Goal: Task Accomplishment & Management: Use online tool/utility

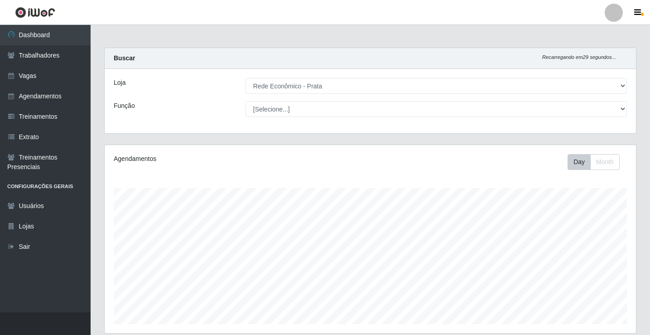
select select "192"
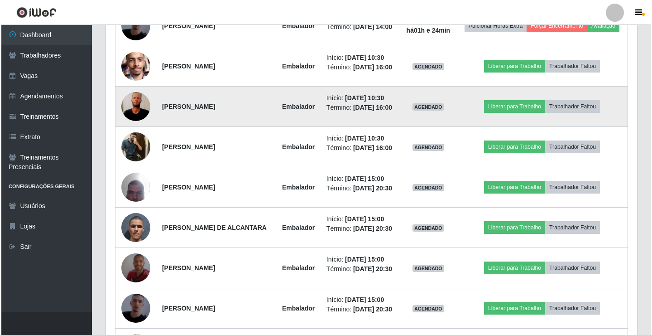
scroll to position [649, 0]
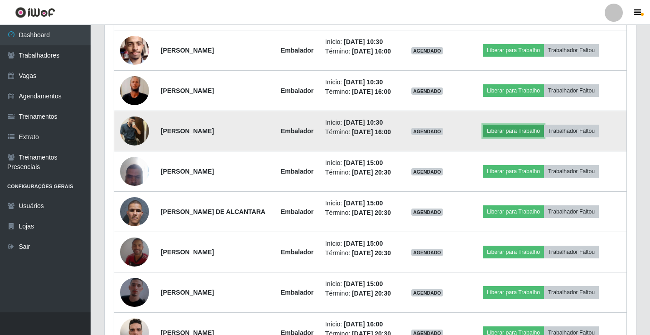
click at [531, 137] on button "Liberar para Trabalho" at bounding box center [513, 130] width 61 height 13
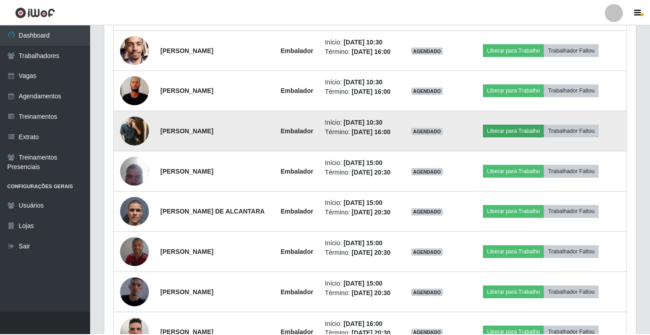
scroll to position [188, 527]
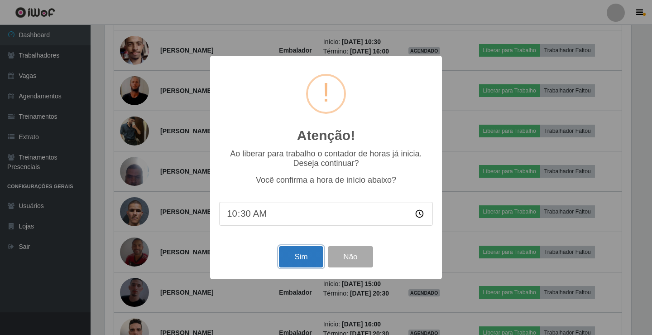
click at [290, 251] on button "Sim" at bounding box center [301, 256] width 44 height 21
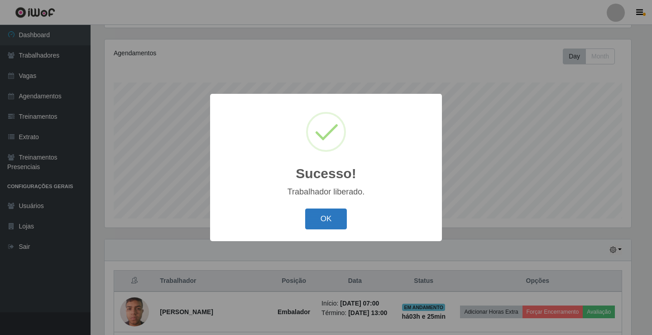
click at [328, 220] on button "OK" at bounding box center [326, 218] width 42 height 21
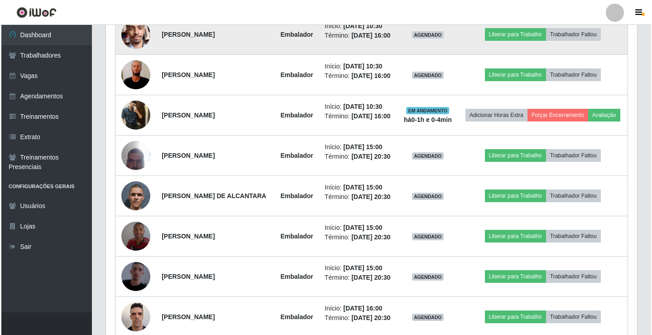
scroll to position [649, 0]
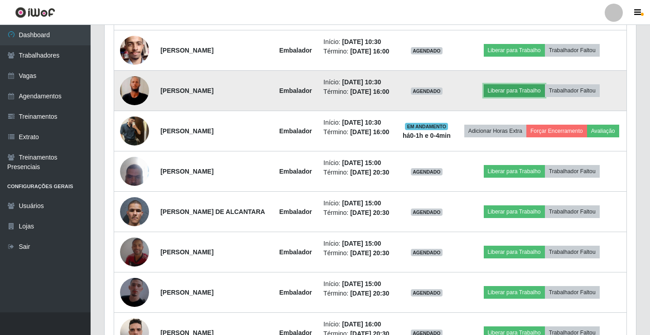
click at [539, 97] on button "Liberar para Trabalho" at bounding box center [513, 90] width 61 height 13
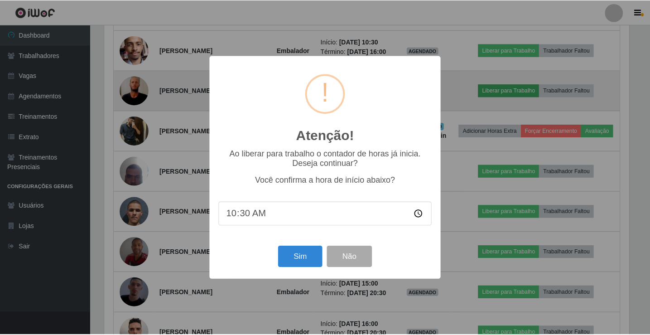
scroll to position [188, 527]
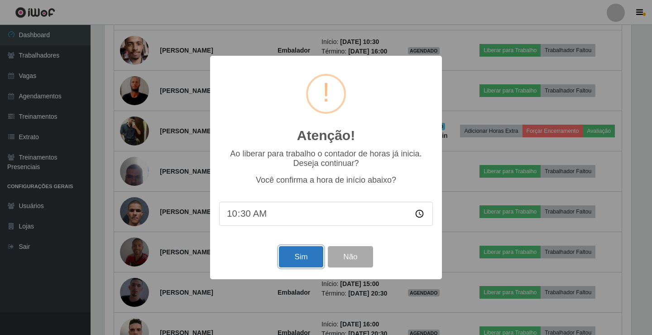
click at [316, 250] on button "Sim" at bounding box center [301, 256] width 44 height 21
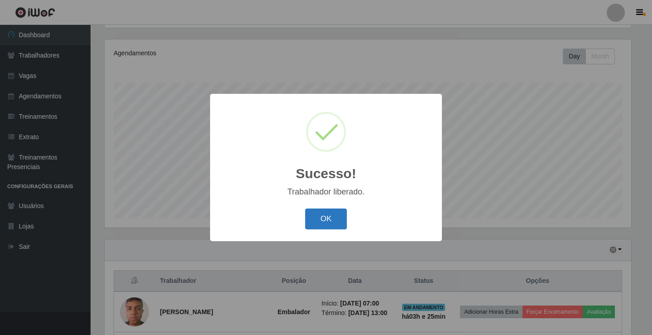
click at [330, 220] on button "OK" at bounding box center [326, 218] width 42 height 21
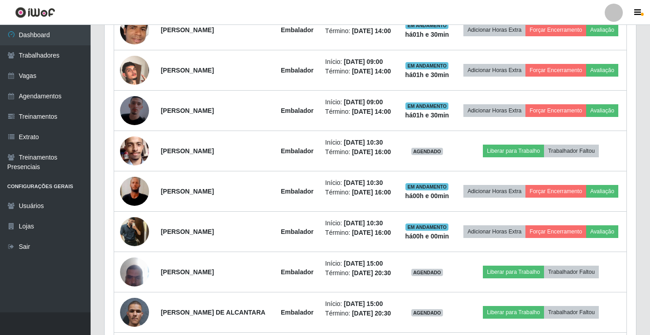
scroll to position [558, 0]
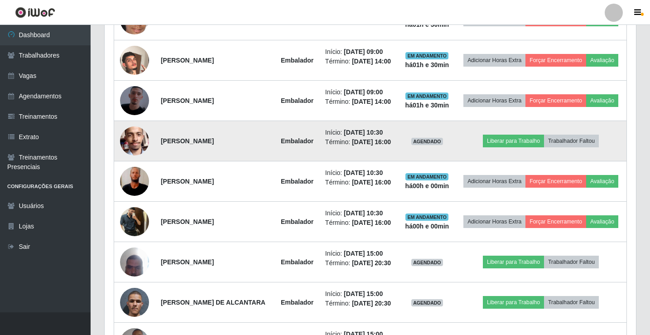
click at [518, 161] on td "Liberar para Trabalho Trabalhador Faltou" at bounding box center [540, 141] width 171 height 40
click at [518, 147] on button "Liberar para Trabalho" at bounding box center [513, 140] width 61 height 13
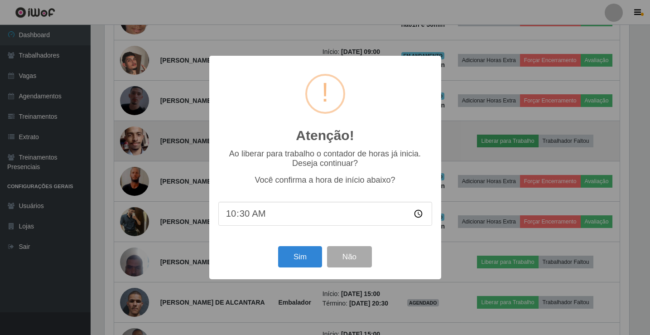
scroll to position [188, 527]
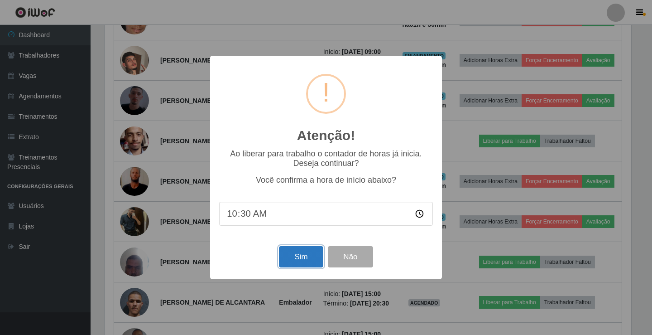
click at [294, 260] on button "Sim" at bounding box center [301, 256] width 44 height 21
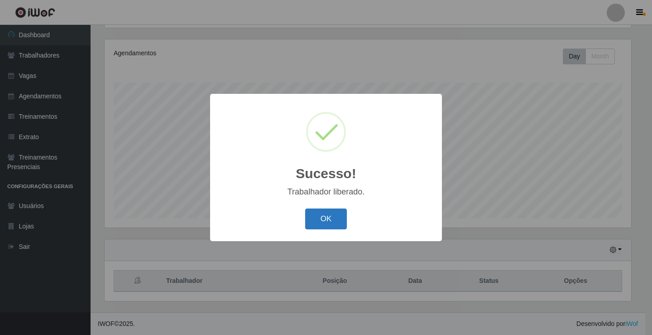
click at [317, 220] on button "OK" at bounding box center [326, 218] width 42 height 21
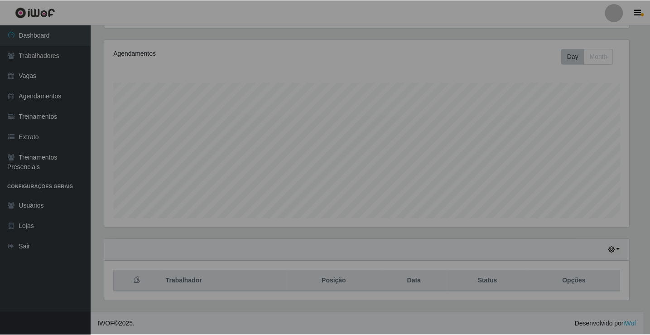
scroll to position [188, 531]
